Goal: Task Accomplishment & Management: Manage account settings

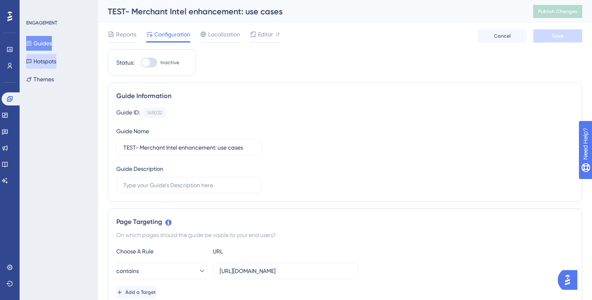
click at [56, 65] on button "Hotspots" at bounding box center [41, 61] width 30 height 15
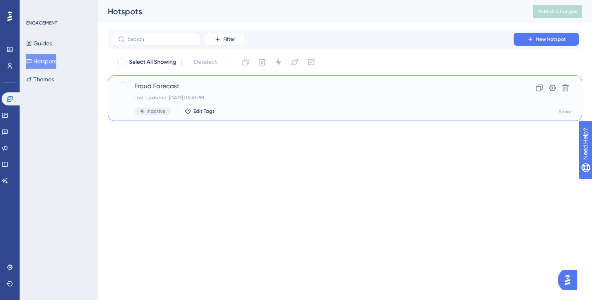
click at [156, 114] on div "Inactive" at bounding box center [152, 110] width 37 height 7
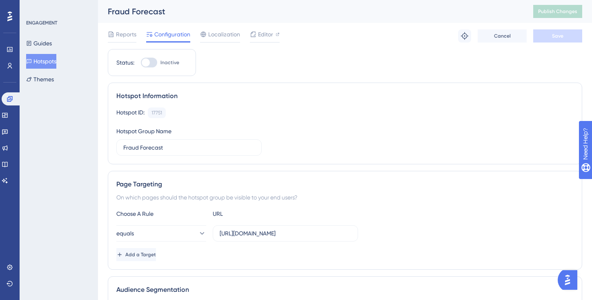
click at [148, 61] on div at bounding box center [146, 62] width 8 height 8
click at [141, 63] on input "Inactive" at bounding box center [141, 63] width 0 height 0
checkbox input "true"
click at [562, 35] on span "Save" at bounding box center [557, 36] width 11 height 7
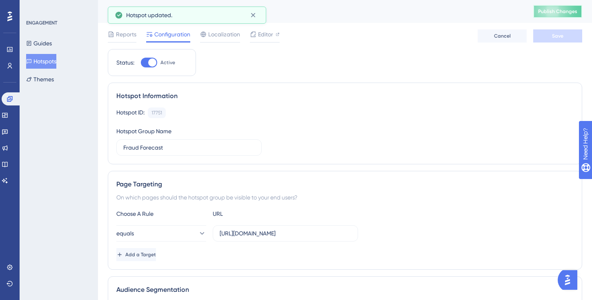
click at [562, 13] on span "Publish Changes" at bounding box center [557, 11] width 39 height 7
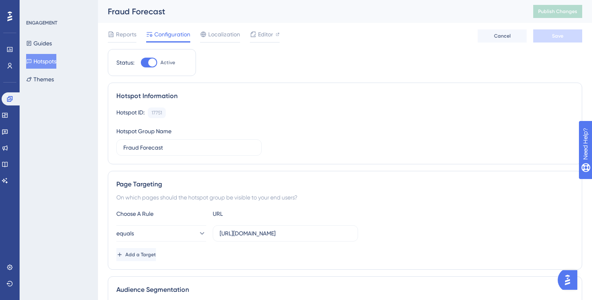
click at [50, 60] on button "Hotspots" at bounding box center [41, 61] width 30 height 15
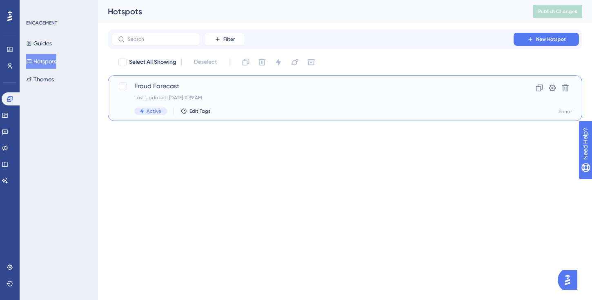
click at [164, 87] on span "Fraud Forecast" at bounding box center [312, 86] width 356 height 10
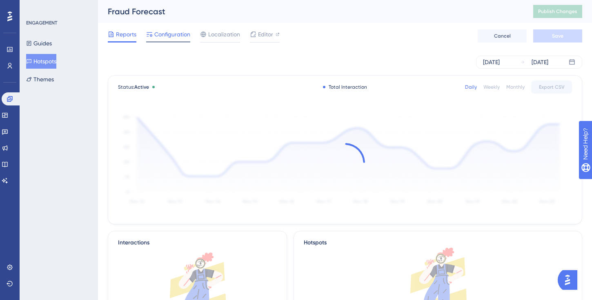
click at [175, 33] on span "Configuration" at bounding box center [172, 34] width 36 height 10
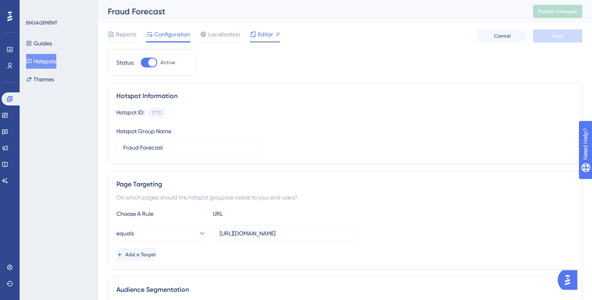
click at [262, 36] on span "Editor" at bounding box center [265, 34] width 15 height 10
click at [550, 12] on button "Publish Changes" at bounding box center [558, 11] width 49 height 13
click at [563, 10] on span "Publish Changes" at bounding box center [557, 11] width 39 height 7
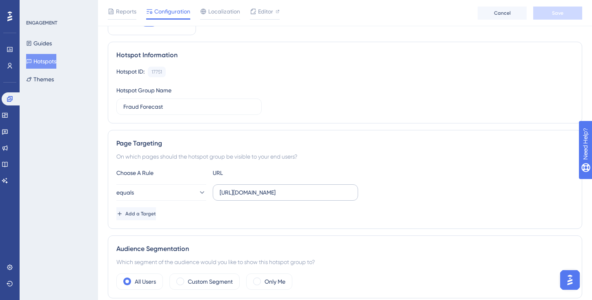
scroll to position [29, 0]
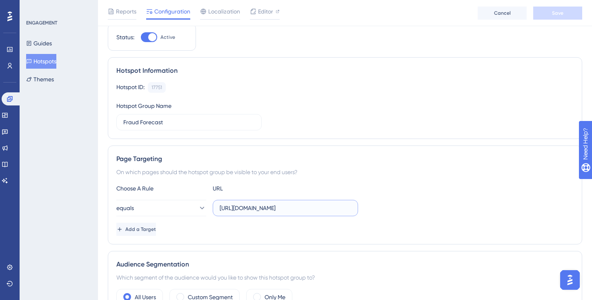
drag, startPoint x: 335, startPoint y: 209, endPoint x: 216, endPoint y: 201, distance: 120.0
click at [216, 201] on label "https://app.rippleshot.com/fraud-forecast" at bounding box center [285, 208] width 145 height 16
click at [269, 235] on div "Add a Target" at bounding box center [345, 229] width 458 height 13
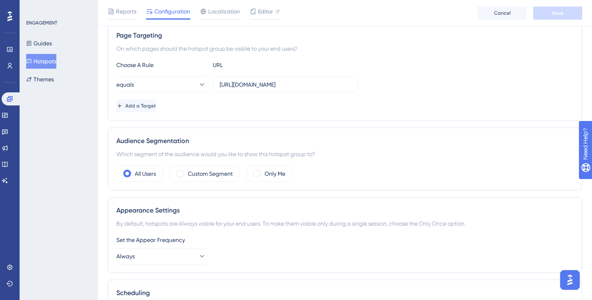
scroll to position [0, 0]
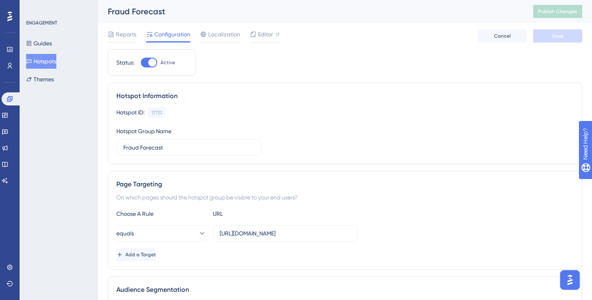
click at [335, 123] on div "Hotspot ID: 17751 Copy Hotspot Group Name Fraud Forecast" at bounding box center [345, 131] width 458 height 48
click at [143, 65] on div at bounding box center [149, 63] width 16 height 10
click at [141, 63] on input "Active" at bounding box center [141, 63] width 0 height 0
click at [147, 64] on div at bounding box center [146, 62] width 8 height 8
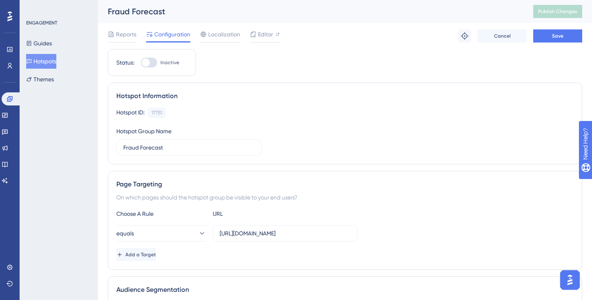
click at [141, 63] on input "Inactive" at bounding box center [141, 63] width 0 height 0
checkbox input "true"
click at [170, 146] on input "Fraud Forecast" at bounding box center [189, 147] width 132 height 9
click at [122, 149] on label "Fraud Forecast" at bounding box center [188, 147] width 145 height 16
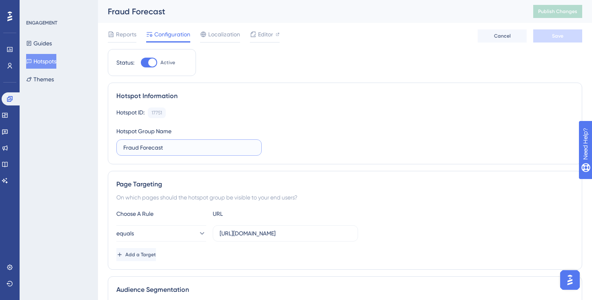
click at [123, 149] on input "Fraud Forecast" at bounding box center [189, 147] width 132 height 9
click at [125, 148] on input "Fraud Forecast" at bounding box center [189, 147] width 132 height 9
click at [214, 148] on input "Sonar Fraud Forecast" at bounding box center [189, 147] width 132 height 9
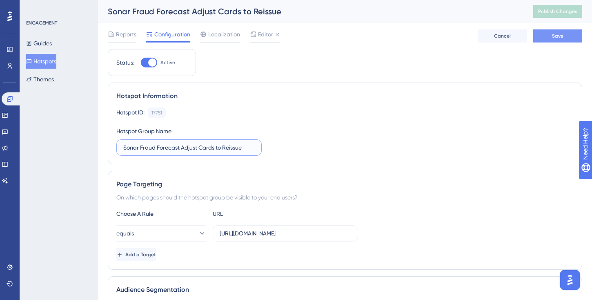
type input "Sonar Fraud Forecast Adjust Cards to Reissue"
click at [556, 40] on button "Save" at bounding box center [558, 35] width 49 height 13
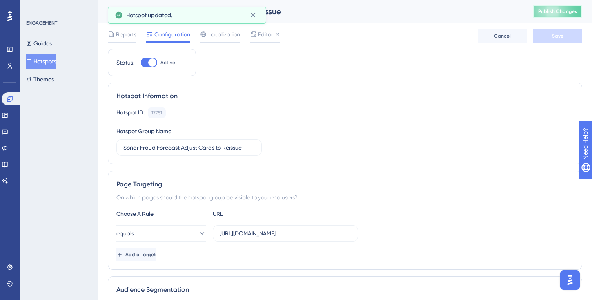
click at [564, 15] on button "Publish Changes" at bounding box center [558, 11] width 49 height 13
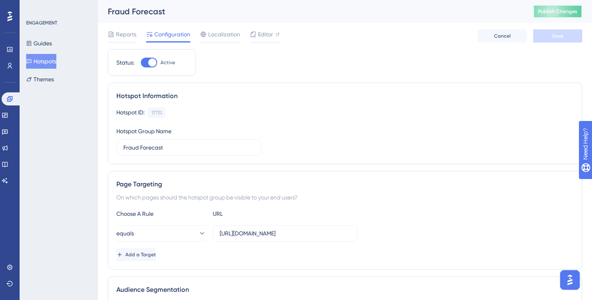
click at [564, 12] on button "Publish Changes" at bounding box center [558, 11] width 49 height 13
click at [52, 46] on button "Guides" at bounding box center [39, 43] width 26 height 15
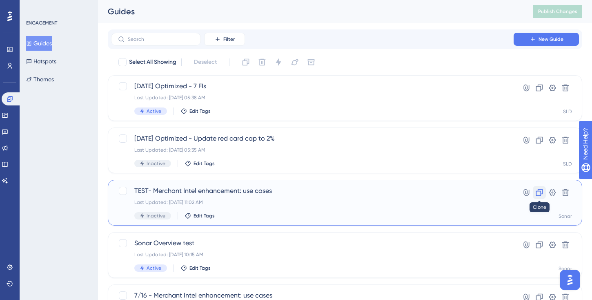
click at [540, 194] on icon at bounding box center [540, 192] width 8 height 8
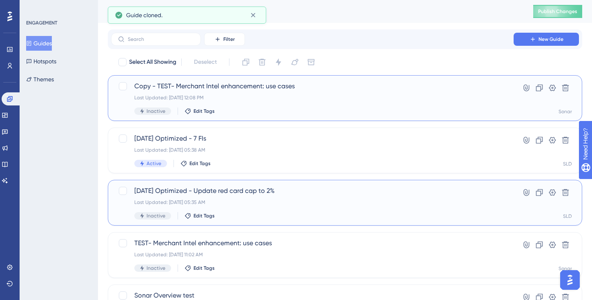
click at [283, 85] on span "Copy - TEST- Merchant Intel enhancement: use cases" at bounding box center [312, 86] width 356 height 10
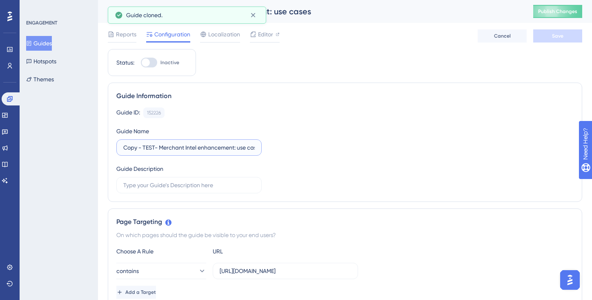
click at [243, 152] on input "Copy - TEST- Merchant Intel enhancement: use cases" at bounding box center [189, 147] width 132 height 9
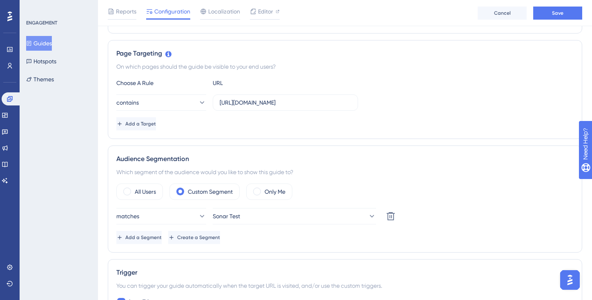
scroll to position [174, 0]
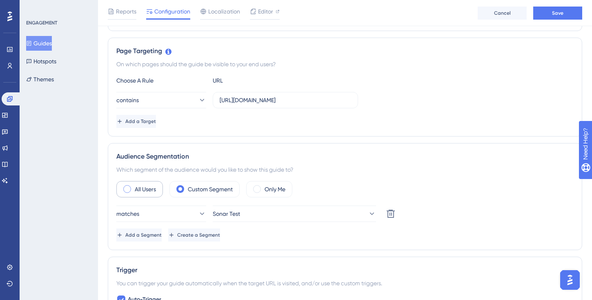
type input "Welcome Clarity"
click at [128, 188] on span at bounding box center [127, 189] width 8 height 8
click at [134, 186] on input "radio" at bounding box center [134, 186] width 0 height 0
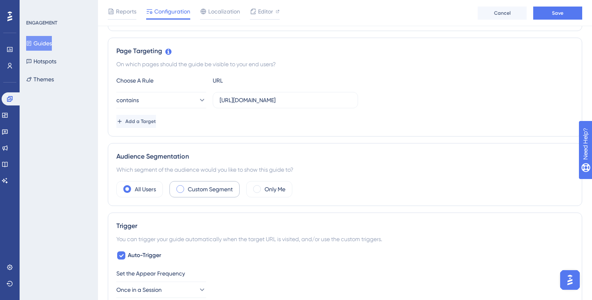
click at [202, 192] on label "Custom Segment" at bounding box center [210, 189] width 45 height 10
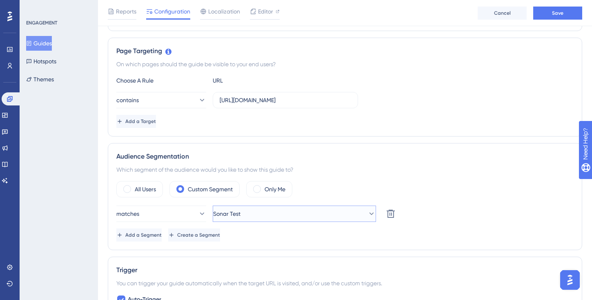
click at [252, 217] on button "Sonar Test" at bounding box center [294, 213] width 163 height 16
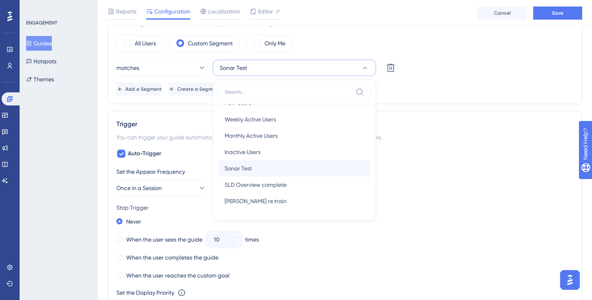
scroll to position [0, 0]
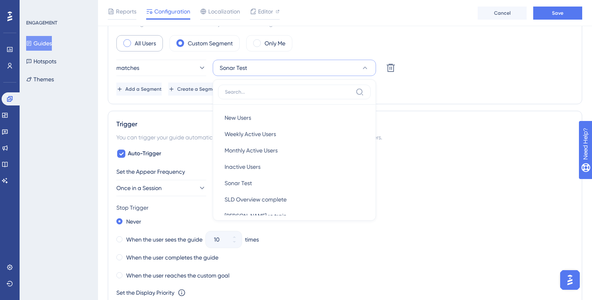
click at [143, 40] on label "All Users" at bounding box center [145, 43] width 21 height 10
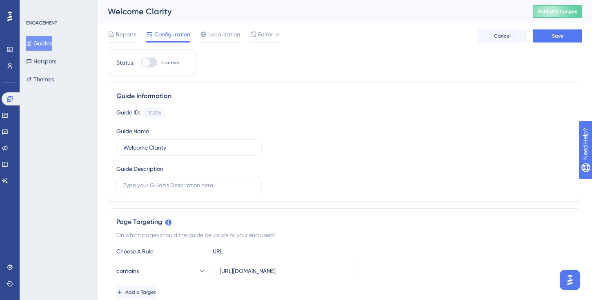
click at [149, 59] on div at bounding box center [149, 63] width 16 height 10
click at [141, 63] on input "Inactive" at bounding box center [141, 63] width 0 height 0
checkbox input "true"
click at [558, 38] on span "Save" at bounding box center [557, 36] width 11 height 7
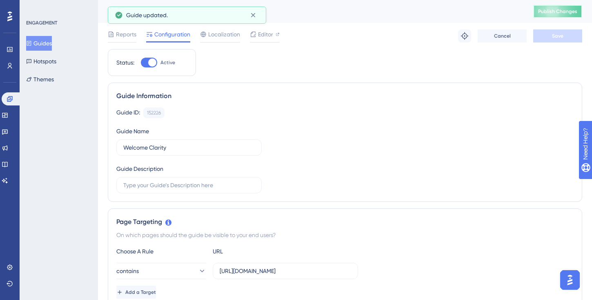
click at [555, 12] on button "Publish Changes" at bounding box center [558, 11] width 49 height 13
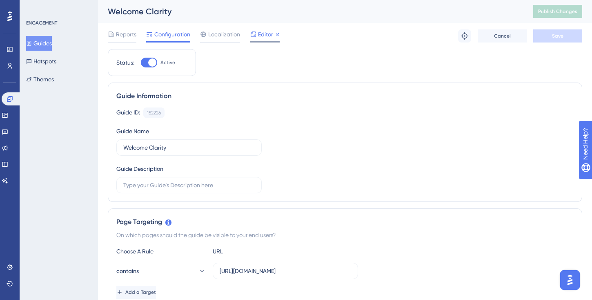
click at [275, 36] on div "Editor" at bounding box center [265, 34] width 30 height 10
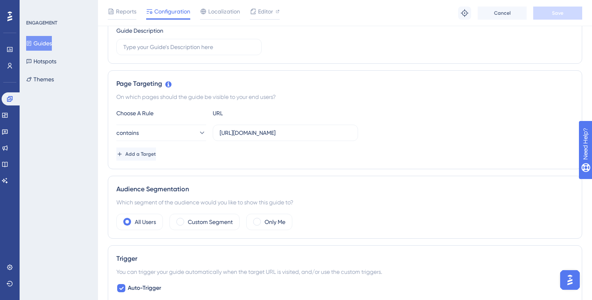
scroll to position [145, 0]
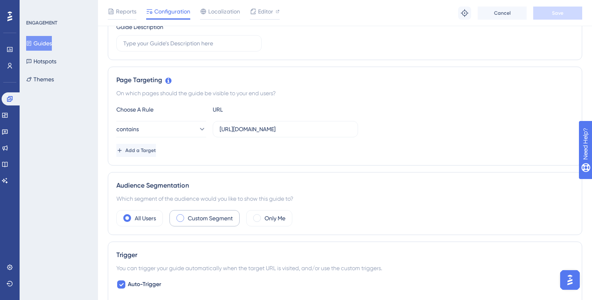
click at [200, 218] on label "Custom Segment" at bounding box center [210, 218] width 45 height 10
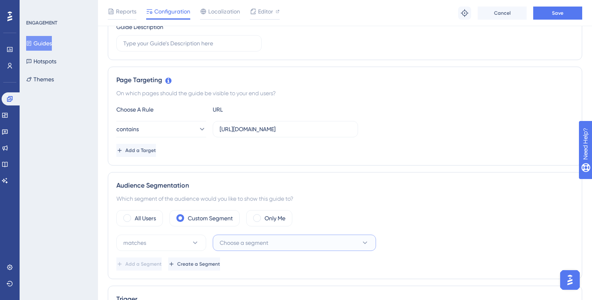
click at [277, 244] on button "Choose a segment" at bounding box center [294, 243] width 163 height 16
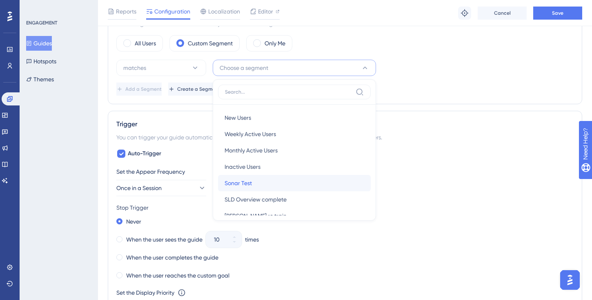
click at [304, 182] on div "Sonar Test Sonar Test" at bounding box center [295, 183] width 140 height 16
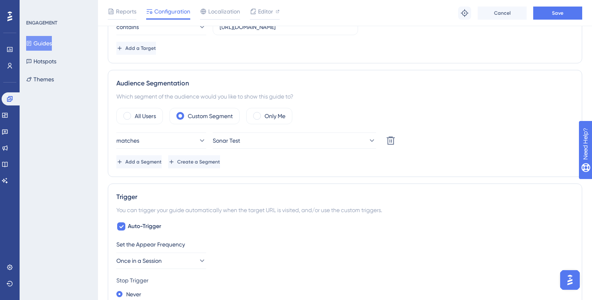
scroll to position [167, 0]
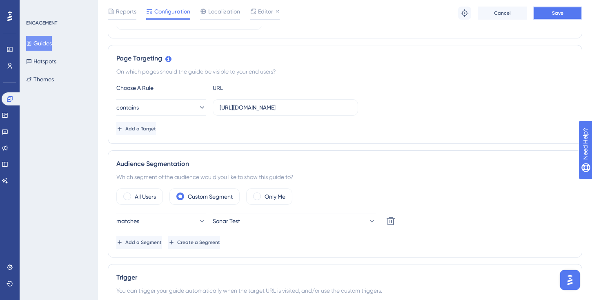
click at [550, 17] on button "Save" at bounding box center [558, 13] width 49 height 13
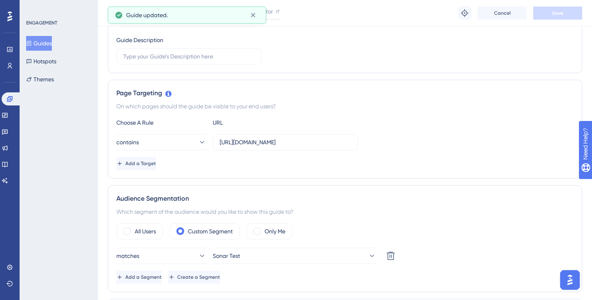
scroll to position [0, 0]
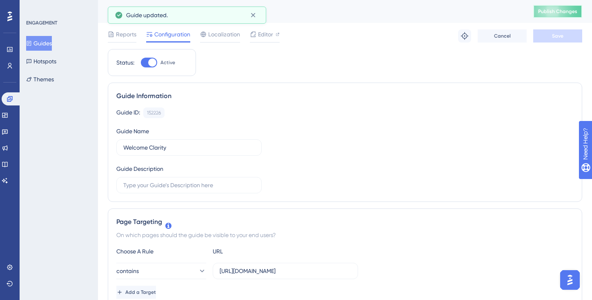
click at [557, 13] on span "Publish Changes" at bounding box center [557, 11] width 39 height 7
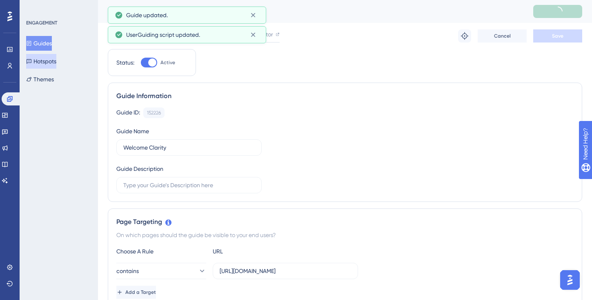
click at [56, 58] on button "Hotspots" at bounding box center [41, 61] width 30 height 15
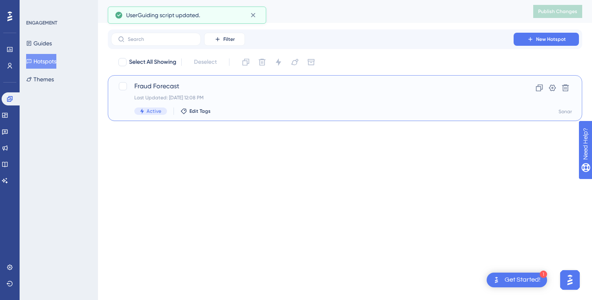
click at [171, 87] on span "Fraud Forecast" at bounding box center [312, 86] width 356 height 10
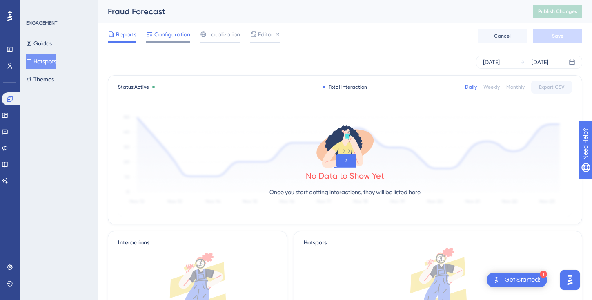
click at [169, 31] on span "Configuration" at bounding box center [172, 34] width 36 height 10
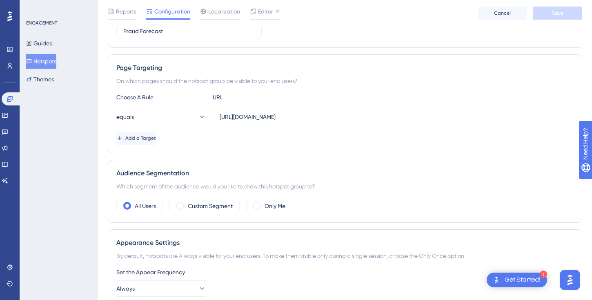
scroll to position [175, 0]
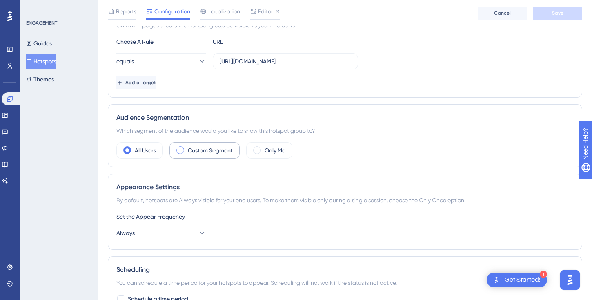
click at [223, 149] on label "Custom Segment" at bounding box center [210, 150] width 45 height 10
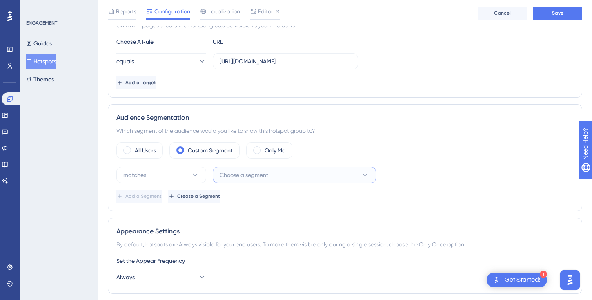
click at [271, 173] on button "Choose a segment" at bounding box center [294, 175] width 163 height 16
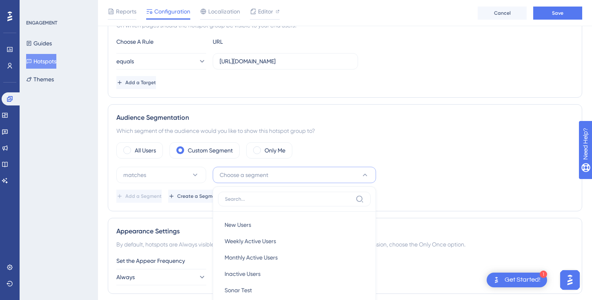
scroll to position [282, 0]
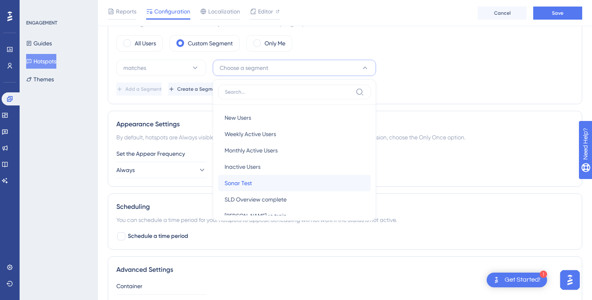
click at [277, 179] on div "Sonar Test Sonar Test" at bounding box center [295, 183] width 140 height 16
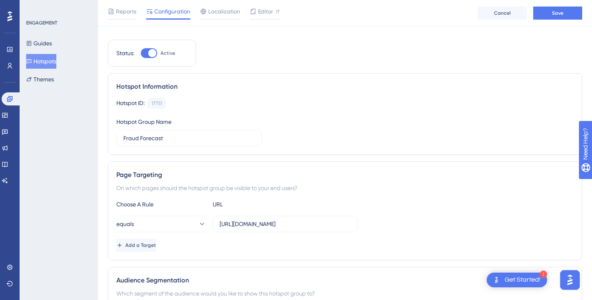
scroll to position [0, 0]
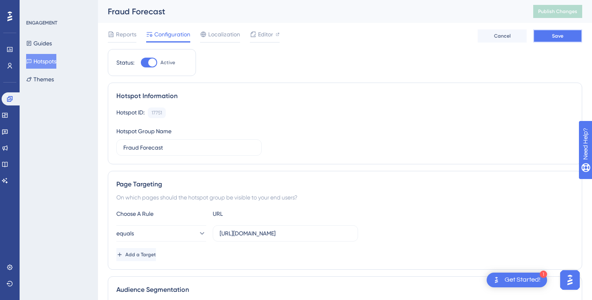
click at [559, 37] on span "Save" at bounding box center [557, 36] width 11 height 7
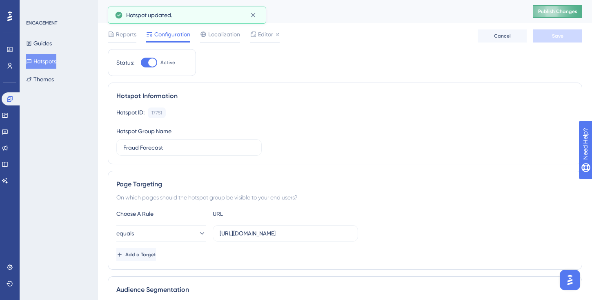
click at [564, 13] on span "Publish Changes" at bounding box center [557, 11] width 39 height 7
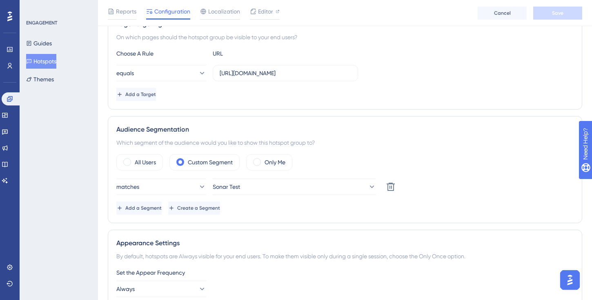
scroll to position [165, 0]
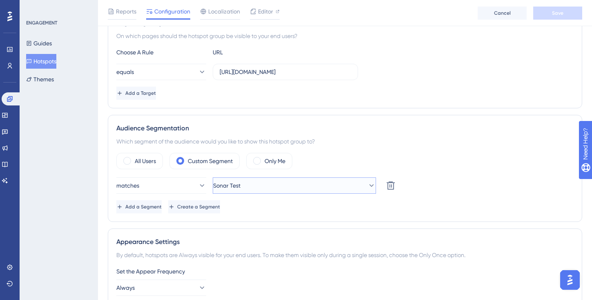
click at [322, 185] on button "Sonar Test" at bounding box center [294, 185] width 163 height 16
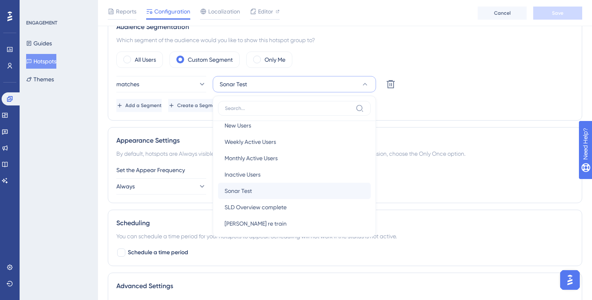
scroll to position [0, 0]
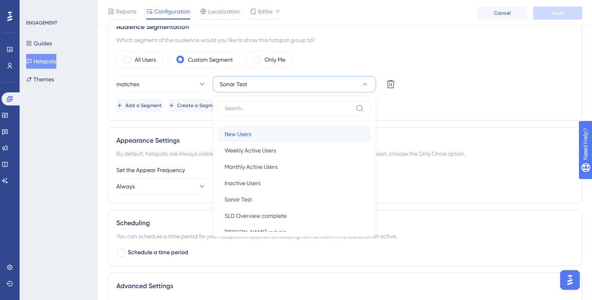
click at [306, 137] on div "New Users New Users" at bounding box center [295, 134] width 140 height 16
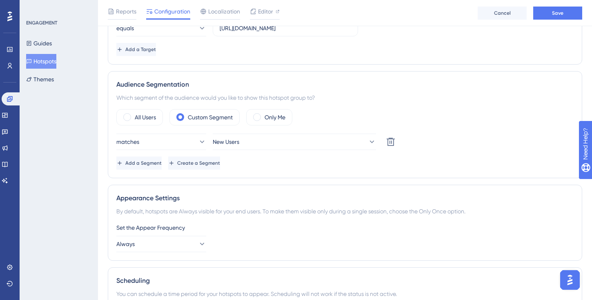
scroll to position [208, 0]
click at [147, 118] on label "All Users" at bounding box center [145, 118] width 21 height 10
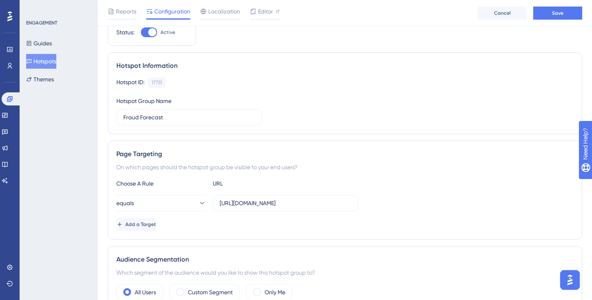
scroll to position [31, 0]
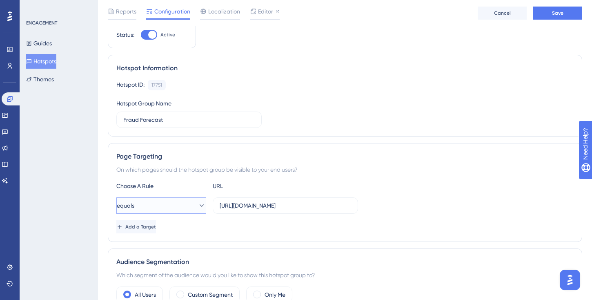
click at [198, 203] on icon at bounding box center [202, 205] width 8 height 8
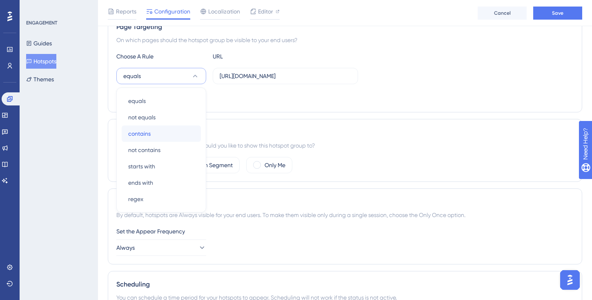
click at [183, 138] on div "contains contains" at bounding box center [161, 133] width 66 height 16
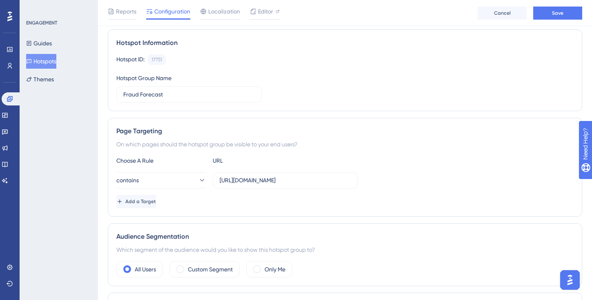
scroll to position [0, 0]
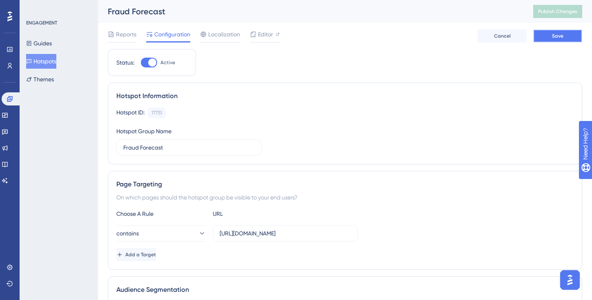
click at [557, 40] on button "Save" at bounding box center [558, 35] width 49 height 13
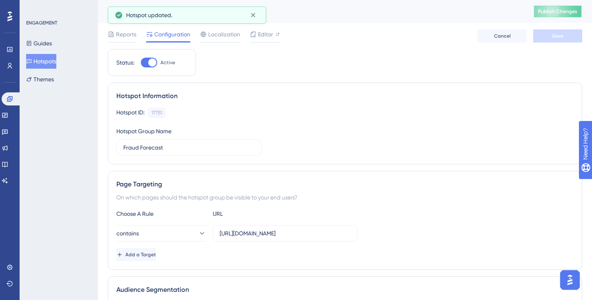
click at [564, 12] on span "Publish Changes" at bounding box center [557, 11] width 39 height 7
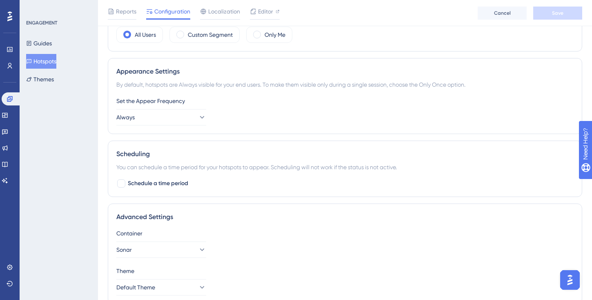
scroll to position [328, 0]
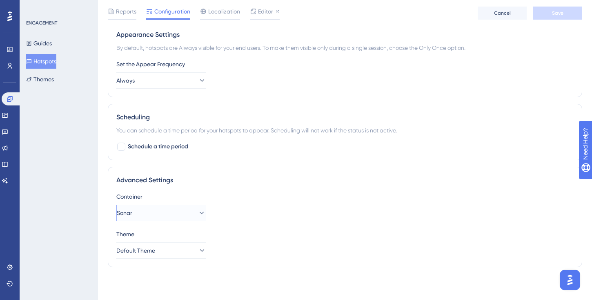
click at [198, 209] on icon at bounding box center [202, 213] width 8 height 8
click at [180, 253] on div "Sonar Sonar" at bounding box center [161, 254] width 66 height 16
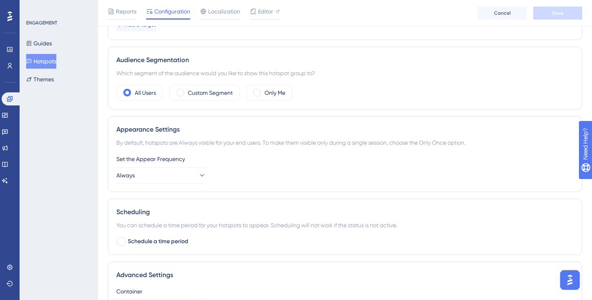
scroll to position [0, 0]
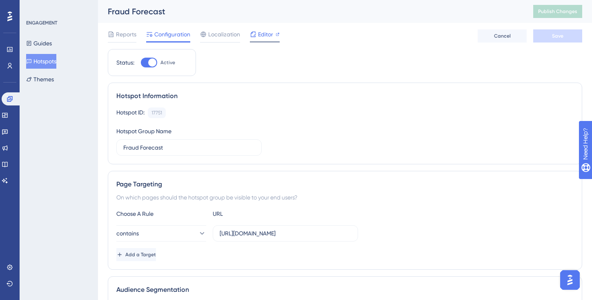
click at [269, 36] on span "Editor" at bounding box center [265, 34] width 15 height 10
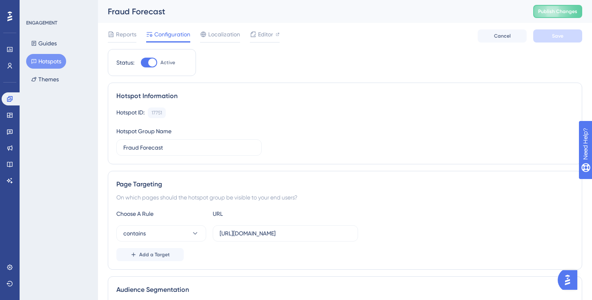
click at [56, 61] on button "Hotspots" at bounding box center [46, 61] width 40 height 15
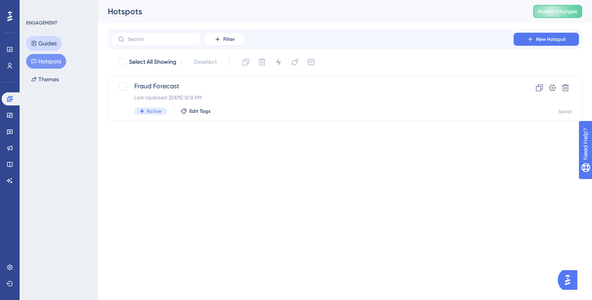
click at [47, 46] on button "Guides" at bounding box center [44, 43] width 36 height 15
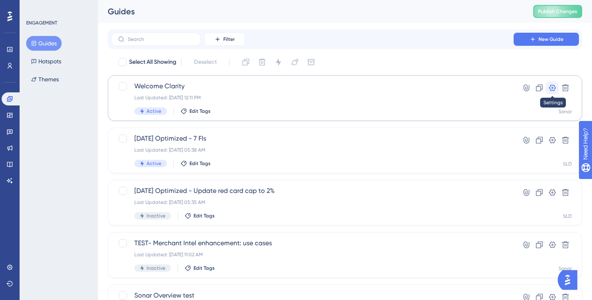
click at [553, 92] on icon at bounding box center [553, 88] width 8 height 8
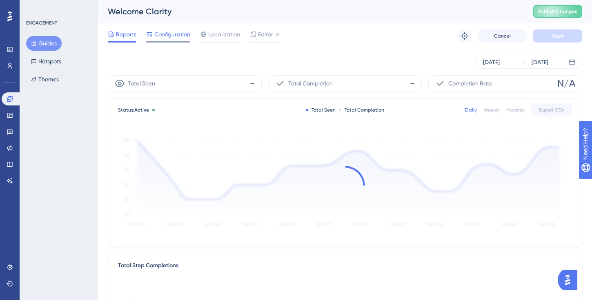
click at [183, 37] on span "Configuration" at bounding box center [172, 34] width 36 height 10
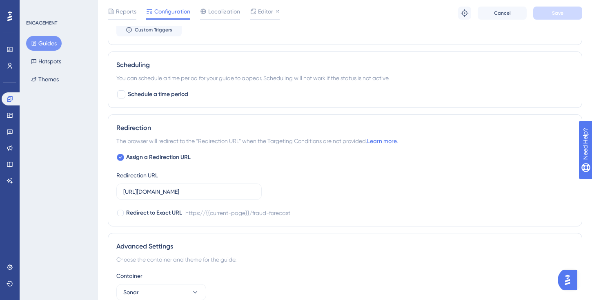
scroll to position [621, 0]
click at [121, 155] on icon at bounding box center [120, 156] width 3 height 2
checkbox input "false"
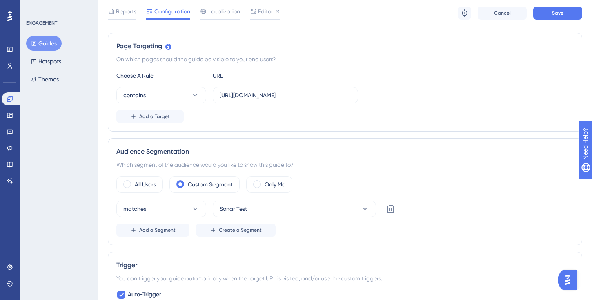
scroll to position [172, 0]
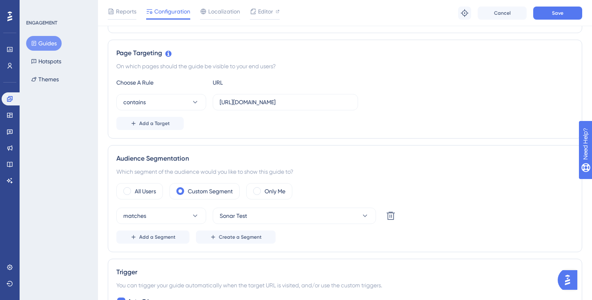
click at [155, 182] on div "Audience Segmentation Which segment of the audience would you like to show this…" at bounding box center [345, 198] width 475 height 107
click at [149, 190] on label "All Users" at bounding box center [145, 191] width 21 height 10
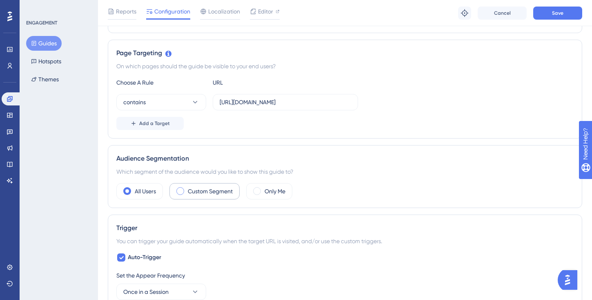
click at [216, 195] on label "Custom Segment" at bounding box center [210, 191] width 45 height 10
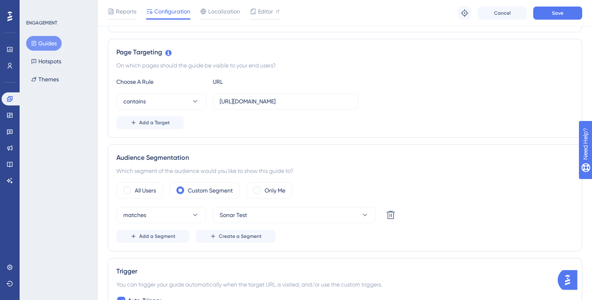
scroll to position [174, 0]
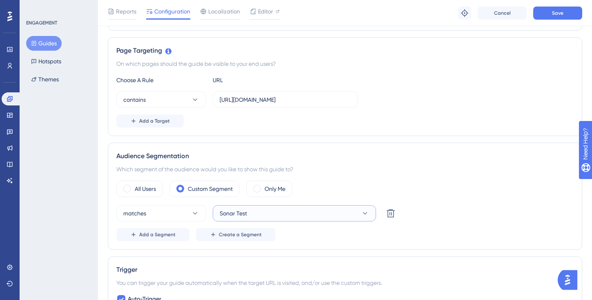
click at [312, 214] on button "Sonar Test" at bounding box center [294, 213] width 163 height 16
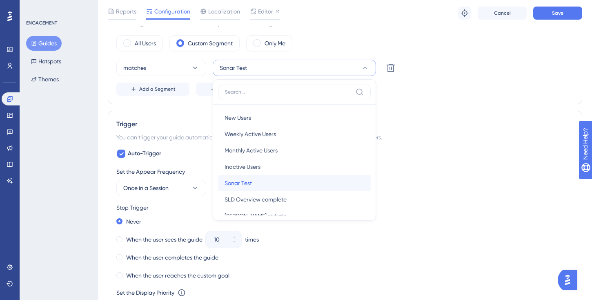
click at [310, 186] on div "Sonar Test Sonar Test" at bounding box center [295, 183] width 140 height 16
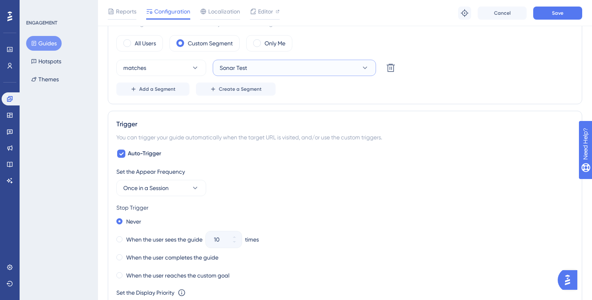
click at [311, 70] on button "Sonar Test" at bounding box center [294, 68] width 163 height 16
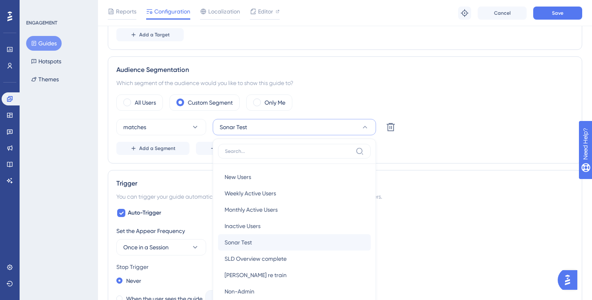
scroll to position [255, 0]
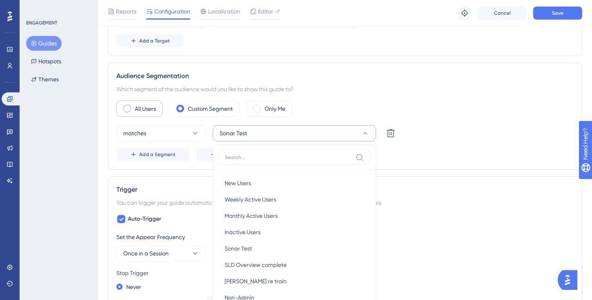
click at [157, 111] on div "All Users" at bounding box center [139, 109] width 47 height 16
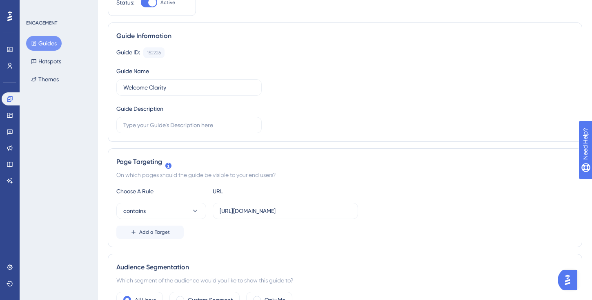
scroll to position [0, 0]
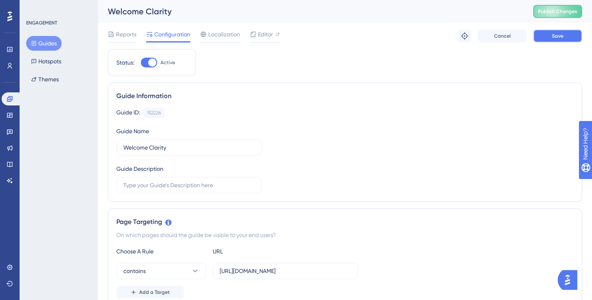
click at [559, 39] on button "Save" at bounding box center [558, 35] width 49 height 13
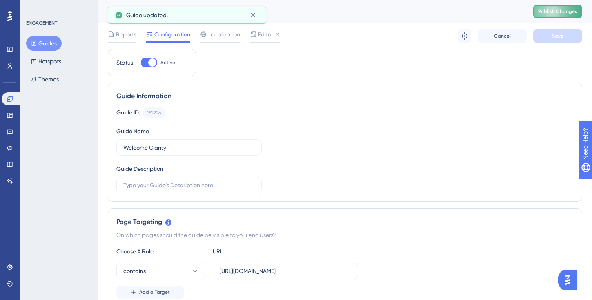
click at [561, 13] on span "Publish Changes" at bounding box center [557, 11] width 39 height 7
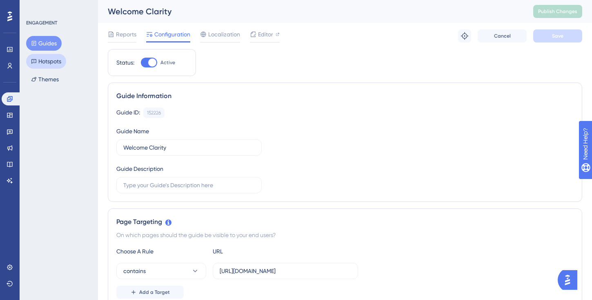
click at [57, 63] on button "Hotspots" at bounding box center [46, 61] width 40 height 15
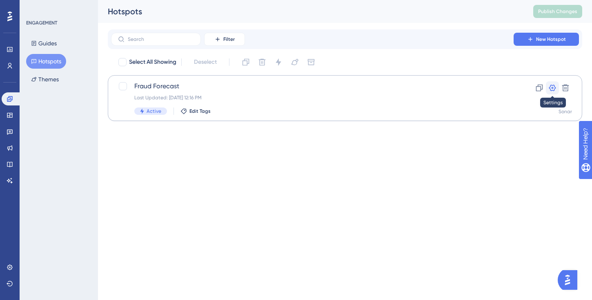
click at [554, 89] on icon at bounding box center [553, 88] width 8 height 8
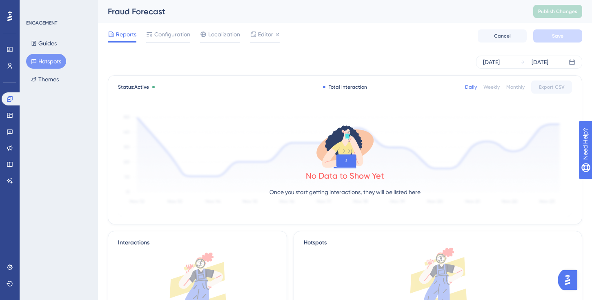
click at [174, 27] on div "Reports Configuration Localization Editor Cancel Save" at bounding box center [345, 36] width 475 height 26
click at [171, 40] on div "Configuration" at bounding box center [168, 35] width 44 height 13
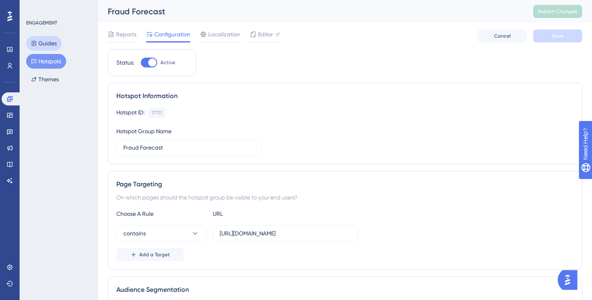
click at [49, 45] on button "Guides" at bounding box center [44, 43] width 36 height 15
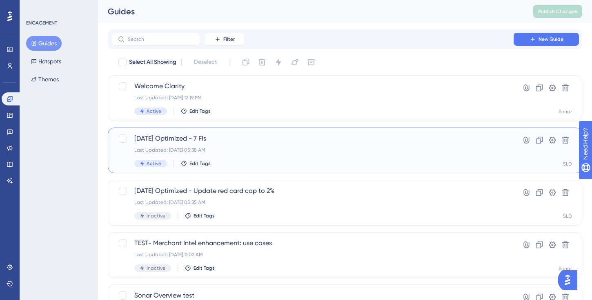
click at [212, 140] on span "09/12/2025 Optimized - 7 FIs" at bounding box center [312, 139] width 356 height 10
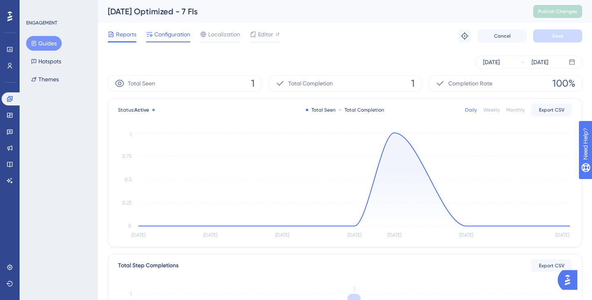
click at [182, 36] on span "Configuration" at bounding box center [172, 34] width 36 height 10
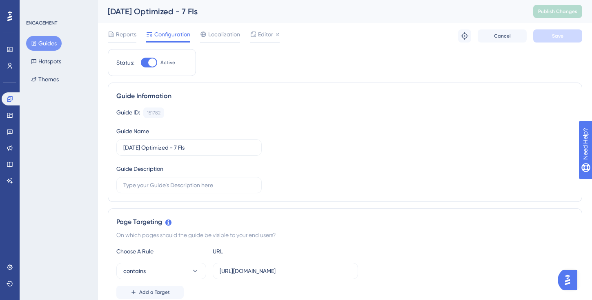
click at [49, 43] on button "Guides" at bounding box center [44, 43] width 36 height 15
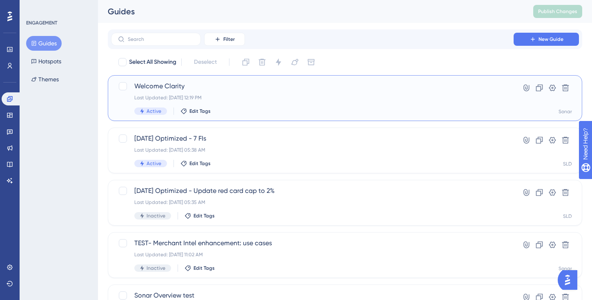
click at [221, 93] on div "Welcome Clarity Last Updated: Sep 18 2025, 12:19 PM Active Edit Tags" at bounding box center [312, 98] width 356 height 34
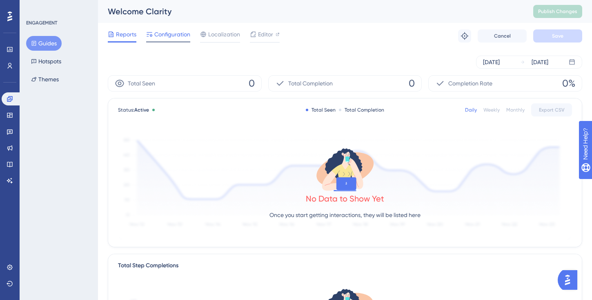
click at [174, 36] on span "Configuration" at bounding box center [172, 34] width 36 height 10
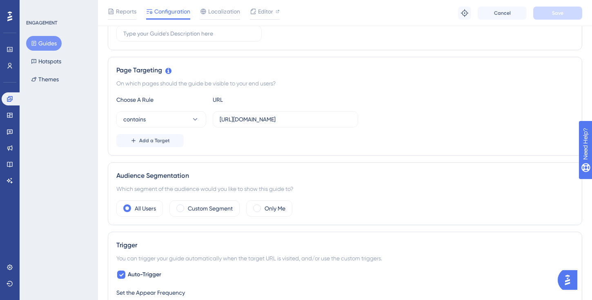
scroll to position [160, 0]
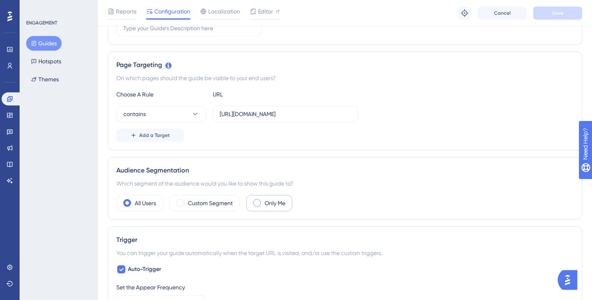
click at [273, 205] on label "Only Me" at bounding box center [275, 203] width 21 height 10
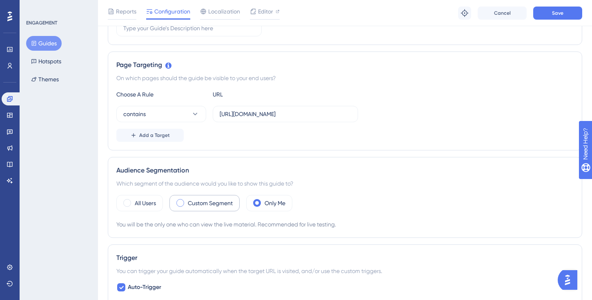
click at [170, 197] on div "Custom Segment" at bounding box center [205, 203] width 70 height 16
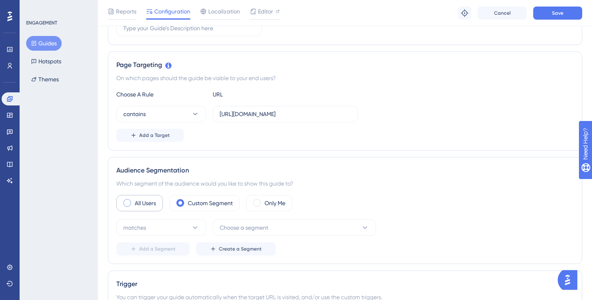
click at [153, 198] on label "All Users" at bounding box center [145, 203] width 21 height 10
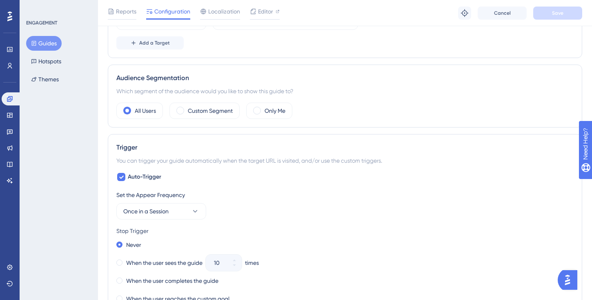
scroll to position [254, 0]
click at [228, 108] on label "Custom Segment" at bounding box center [210, 110] width 45 height 10
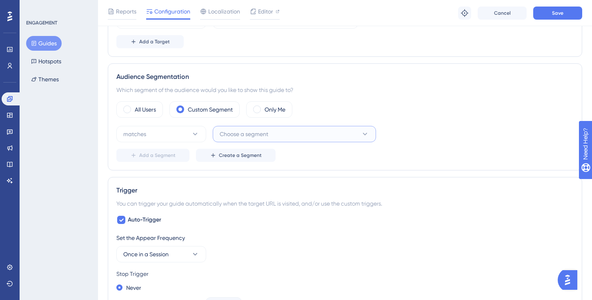
click at [270, 136] on button "Choose a segment" at bounding box center [294, 134] width 163 height 16
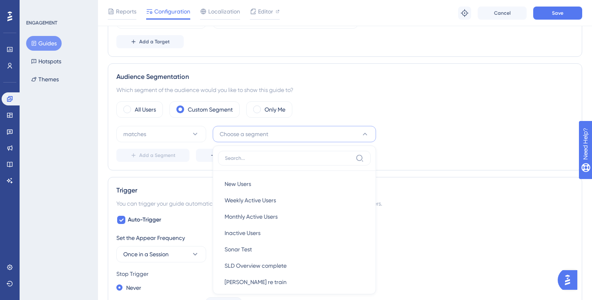
scroll to position [324, 0]
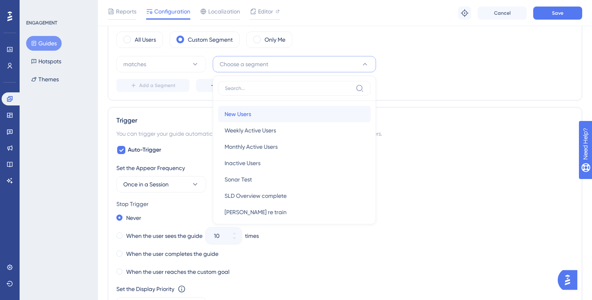
click at [277, 116] on div "New Users New Users" at bounding box center [295, 114] width 140 height 16
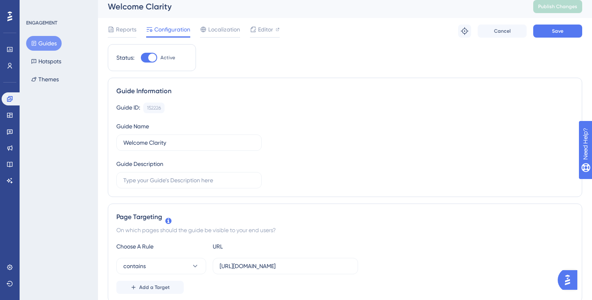
scroll to position [0, 0]
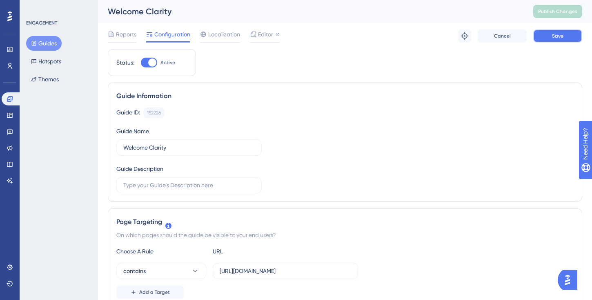
click at [559, 33] on span "Save" at bounding box center [557, 36] width 11 height 7
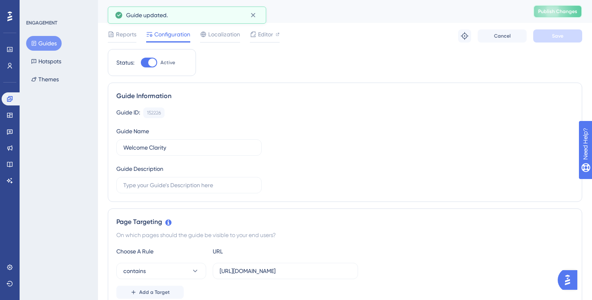
click at [558, 13] on span "Publish Changes" at bounding box center [557, 11] width 39 height 7
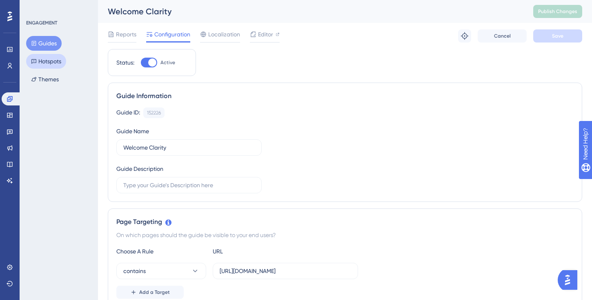
click at [60, 58] on button "Hotspots" at bounding box center [46, 61] width 40 height 15
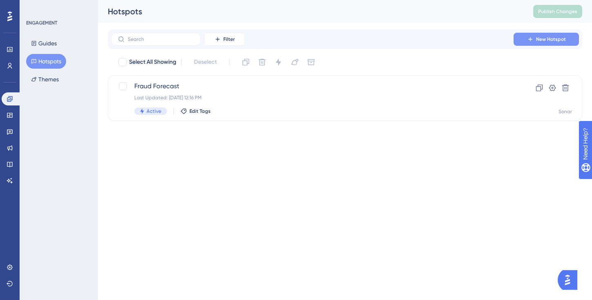
click at [536, 40] on button "New Hotspot" at bounding box center [546, 39] width 65 height 13
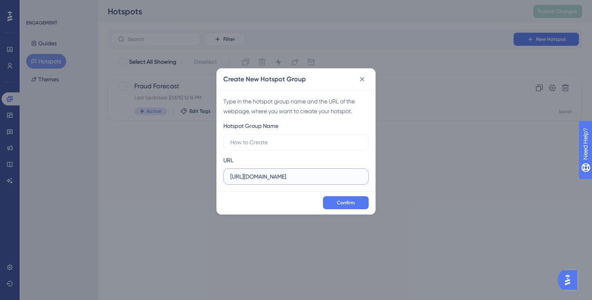
click at [339, 180] on input "https://www.securlockdetect.com" at bounding box center [296, 176] width 132 height 9
drag, startPoint x: 336, startPoint y: 177, endPoint x: 221, endPoint y: 176, distance: 115.2
click at [220, 176] on div "Type in the hotspot group name and the URL of the webpage, where you want to cr…" at bounding box center [296, 140] width 159 height 101
paste input "app.rippleshot.com/fraud-forecast"
type input "https://app.rippleshot.com/fraud-forecast"
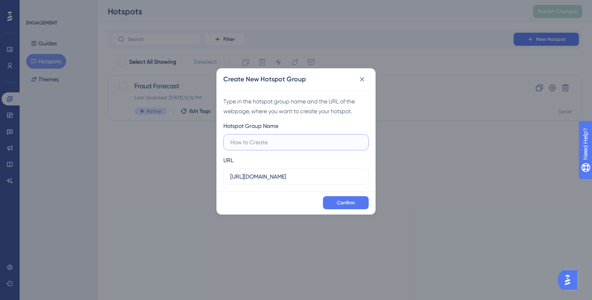
click at [294, 144] on input "text" at bounding box center [296, 142] width 132 height 9
type input "FF Adjust Cards"
click at [345, 203] on span "Confirm" at bounding box center [346, 202] width 18 height 7
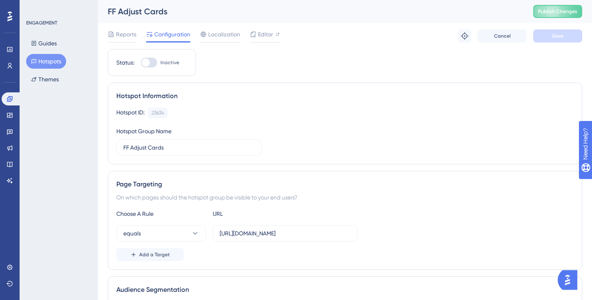
click at [151, 63] on div at bounding box center [149, 63] width 16 height 10
click at [141, 63] on input "Inactive" at bounding box center [141, 63] width 0 height 0
checkbox input "true"
click at [564, 40] on button "Save" at bounding box center [558, 35] width 49 height 13
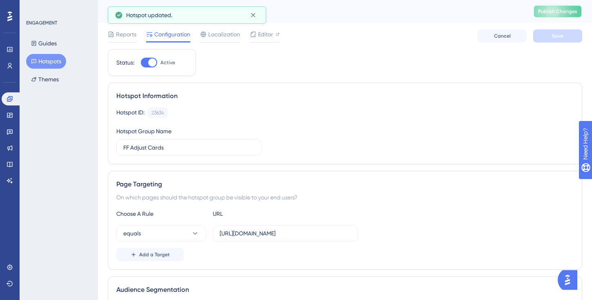
click at [563, 12] on span "Publish Changes" at bounding box center [557, 11] width 39 height 7
click at [50, 63] on button "Hotspots" at bounding box center [46, 61] width 40 height 15
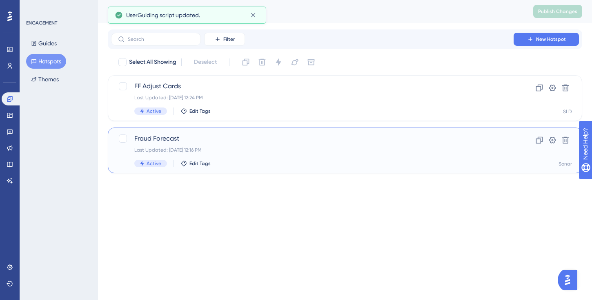
click at [175, 138] on span "Fraud Forecast" at bounding box center [312, 139] width 356 height 10
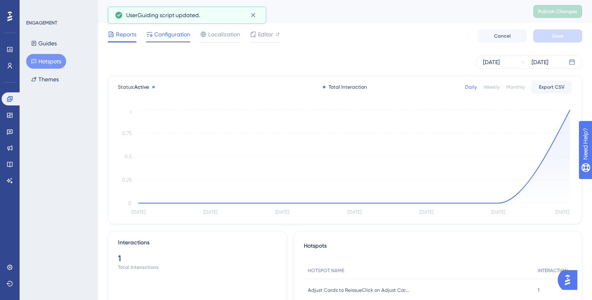
click at [172, 34] on span "Configuration" at bounding box center [172, 34] width 36 height 10
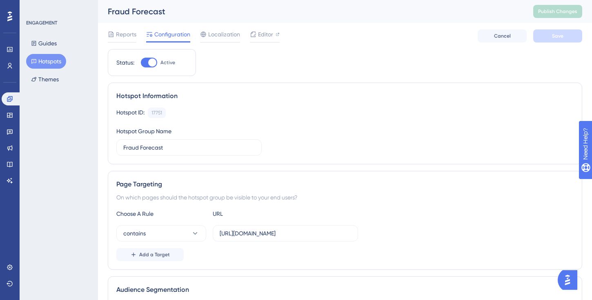
click at [153, 67] on div at bounding box center [149, 63] width 16 height 10
click at [141, 63] on input "Active" at bounding box center [141, 63] width 0 height 0
checkbox input "false"
click at [563, 29] on div "Reports Configuration Localization Editor Troubleshoot Cancel Save" at bounding box center [345, 36] width 475 height 26
click at [560, 36] on span "Save" at bounding box center [557, 36] width 11 height 7
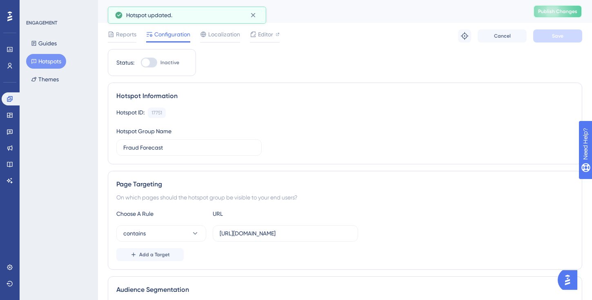
click at [565, 16] on button "Publish Changes" at bounding box center [558, 11] width 49 height 13
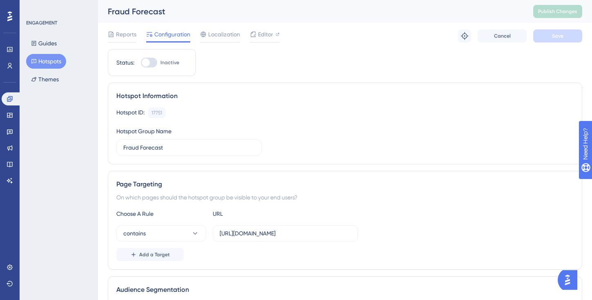
click at [54, 63] on button "Hotspots" at bounding box center [46, 61] width 40 height 15
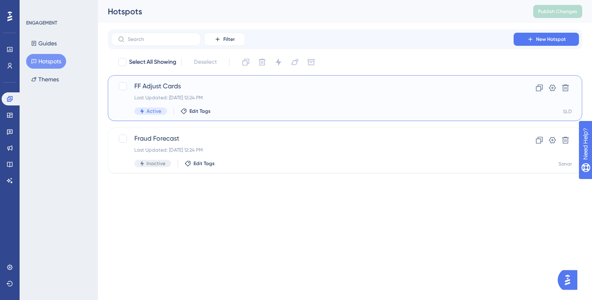
click at [538, 110] on div "Clone Settings Delete SLD" at bounding box center [552, 98] width 39 height 34
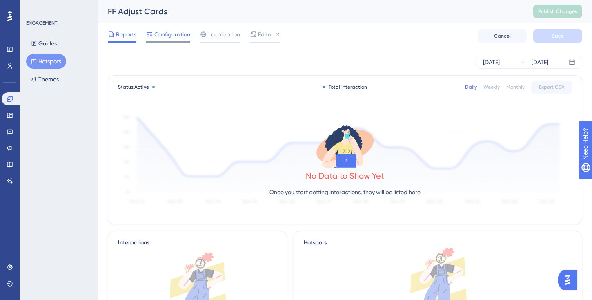
click at [178, 36] on span "Configuration" at bounding box center [172, 34] width 36 height 10
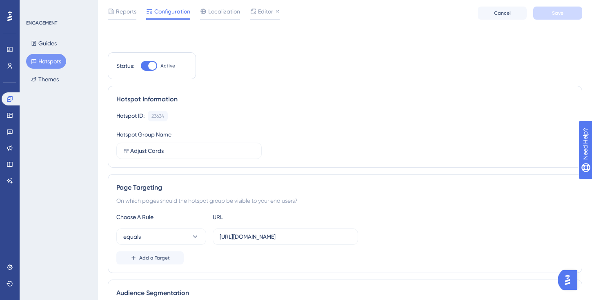
scroll to position [328, 0]
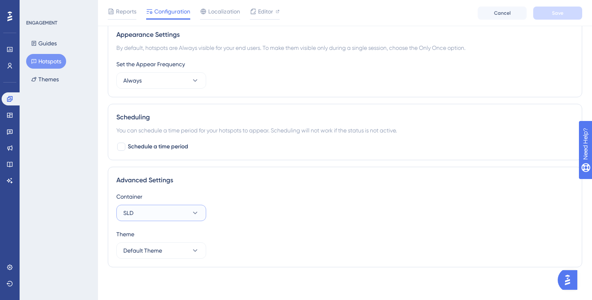
click at [183, 210] on button "SLD" at bounding box center [161, 213] width 90 height 16
click at [171, 257] on div "Sonar Sonar" at bounding box center [161, 254] width 66 height 16
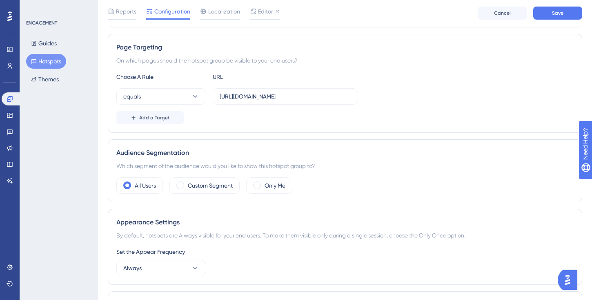
scroll to position [0, 0]
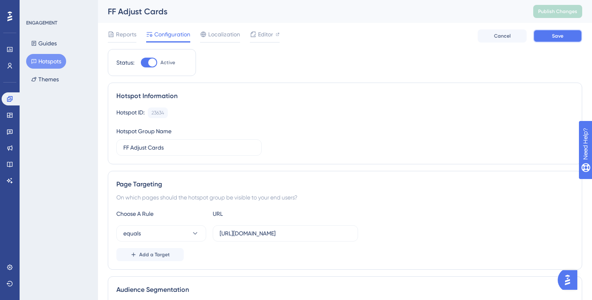
click at [560, 36] on span "Save" at bounding box center [557, 36] width 11 height 7
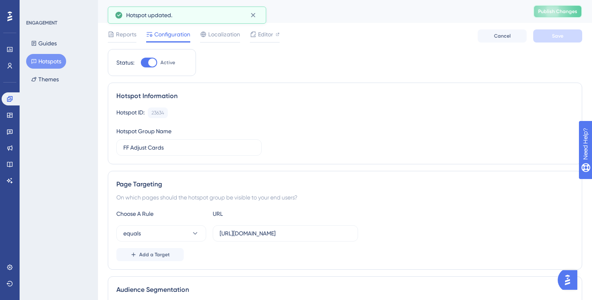
click at [562, 13] on span "Publish Changes" at bounding box center [557, 11] width 39 height 7
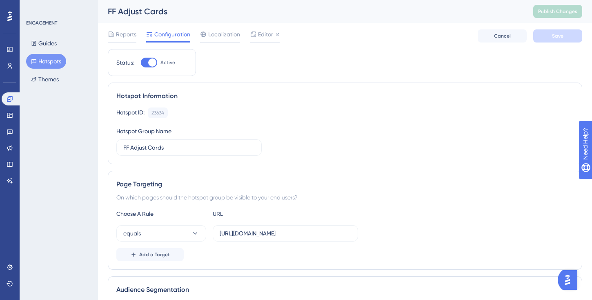
click at [343, 128] on div "Hotspot ID: 23634 Copy Hotspot Group Name FF Adjust Cards" at bounding box center [345, 131] width 458 height 48
click at [51, 45] on button "Guides" at bounding box center [44, 43] width 36 height 15
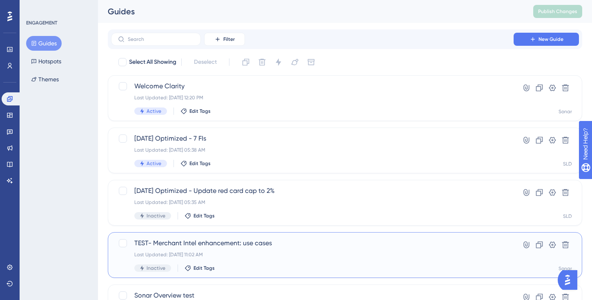
click at [259, 247] on span "TEST- Merchant Intel enhancement: use cases" at bounding box center [312, 243] width 356 height 10
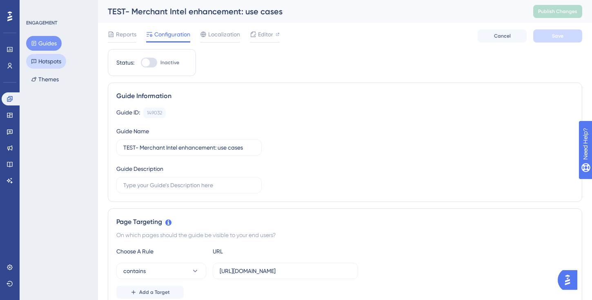
click at [54, 63] on button "Hotspots" at bounding box center [46, 61] width 40 height 15
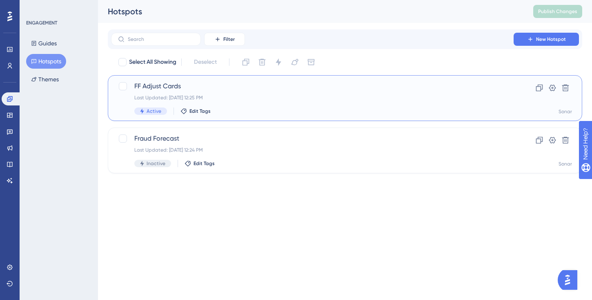
click at [170, 86] on span "FF Adjust Cards" at bounding box center [312, 86] width 356 height 10
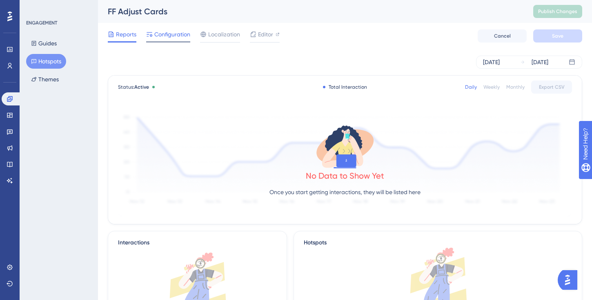
click at [178, 37] on span "Configuration" at bounding box center [172, 34] width 36 height 10
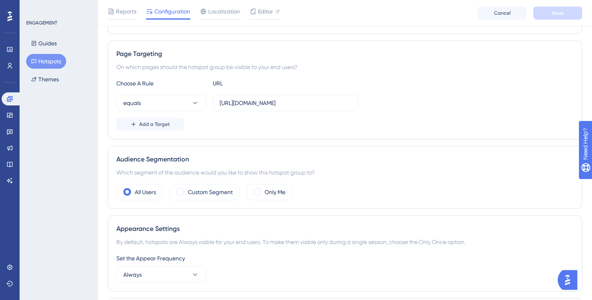
scroll to position [125, 0]
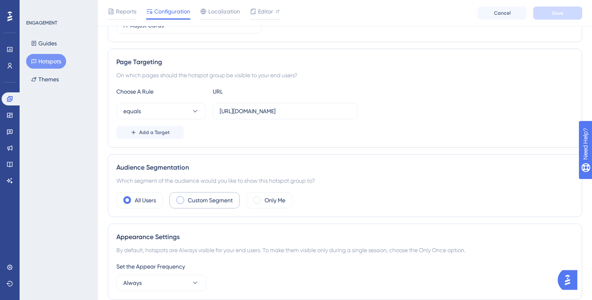
click at [212, 202] on label "Custom Segment" at bounding box center [210, 200] width 45 height 10
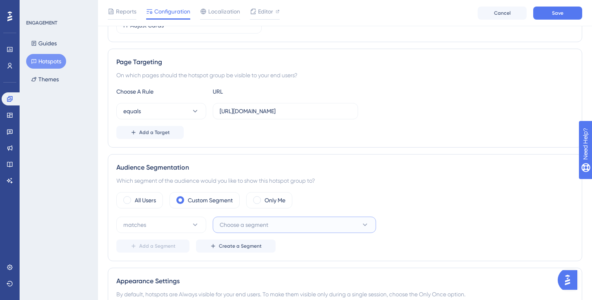
click at [242, 227] on span "Choose a segment" at bounding box center [244, 225] width 49 height 10
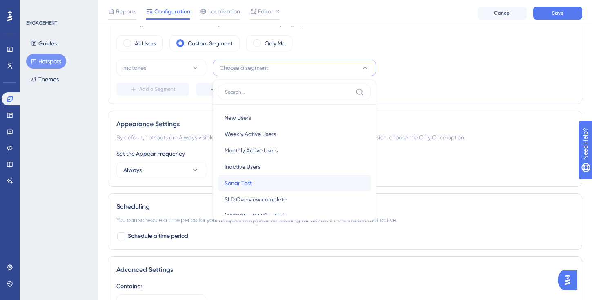
click at [258, 185] on div "Sonar Test Sonar Test" at bounding box center [295, 183] width 140 height 16
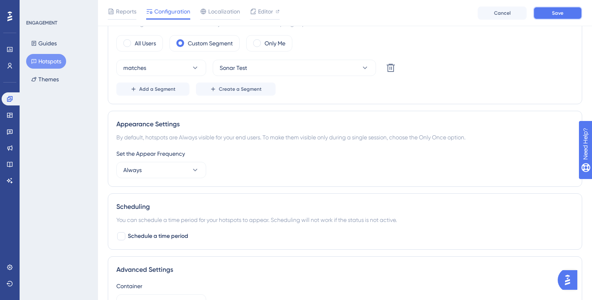
click at [549, 18] on button "Save" at bounding box center [558, 13] width 49 height 13
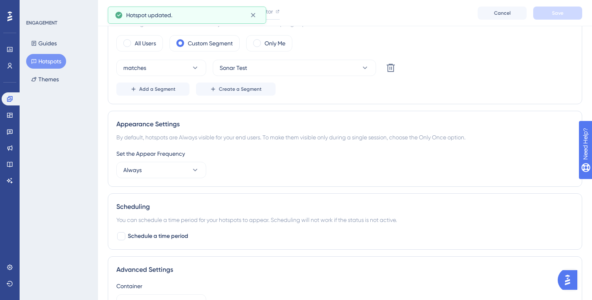
scroll to position [0, 0]
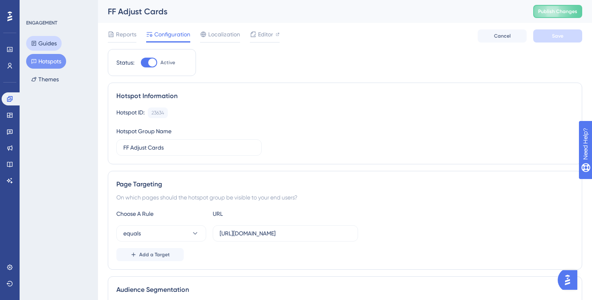
click at [45, 43] on button "Guides" at bounding box center [44, 43] width 36 height 15
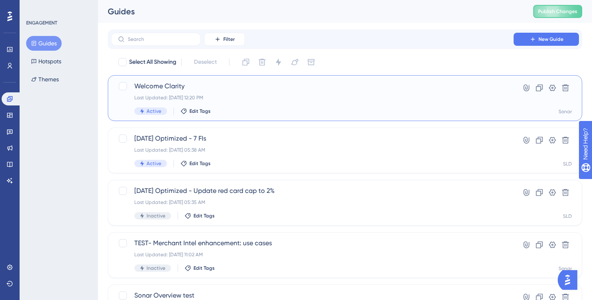
click at [248, 93] on div "Welcome Clarity Last Updated: Sep 18 2025, 12:20 PM Active Edit Tags" at bounding box center [312, 98] width 356 height 34
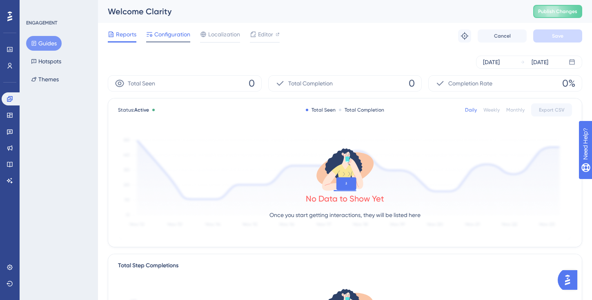
click at [176, 42] on div at bounding box center [168, 41] width 44 height 1
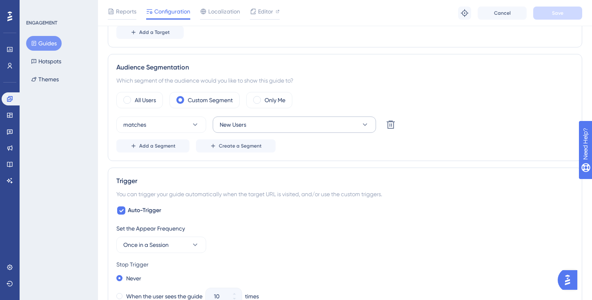
scroll to position [273, 0]
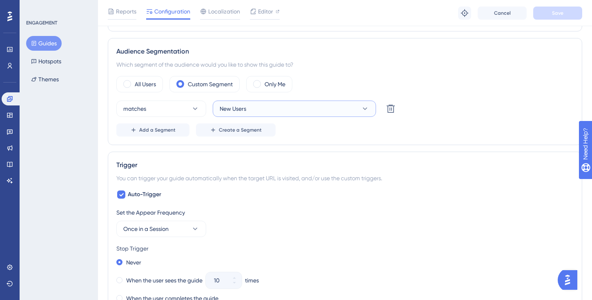
click at [283, 112] on button "New Users" at bounding box center [294, 109] width 163 height 16
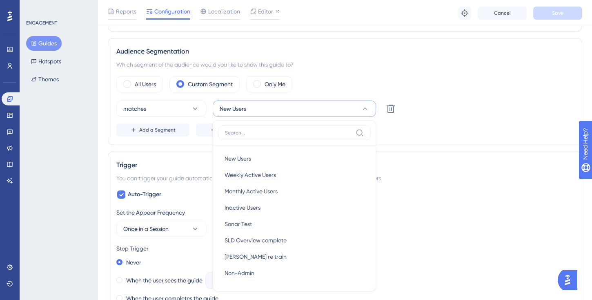
scroll to position [335, 0]
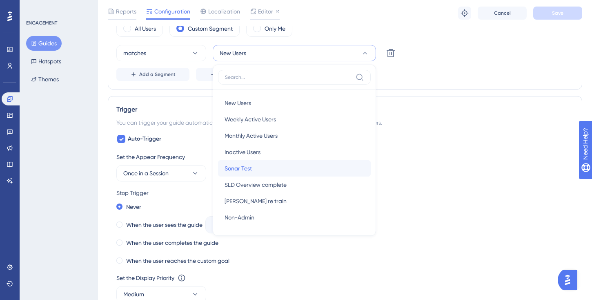
click at [282, 166] on div "Sonar Test Sonar Test" at bounding box center [295, 168] width 140 height 16
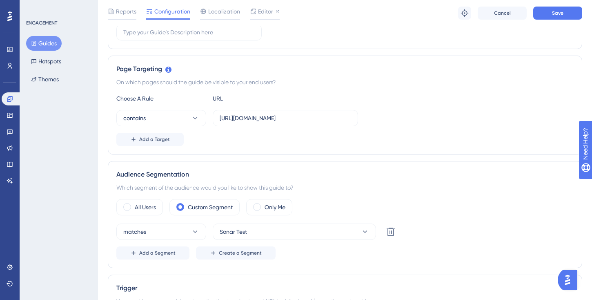
scroll to position [43, 0]
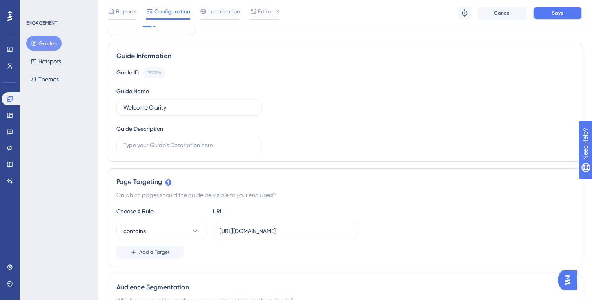
click at [553, 16] on span "Save" at bounding box center [557, 13] width 11 height 7
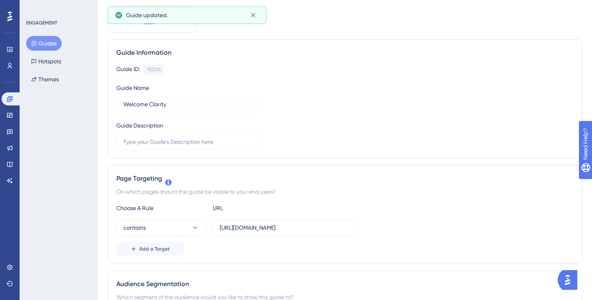
scroll to position [0, 0]
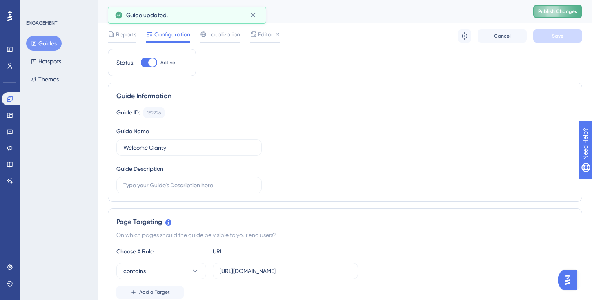
click at [549, 12] on span "Publish Changes" at bounding box center [557, 11] width 39 height 7
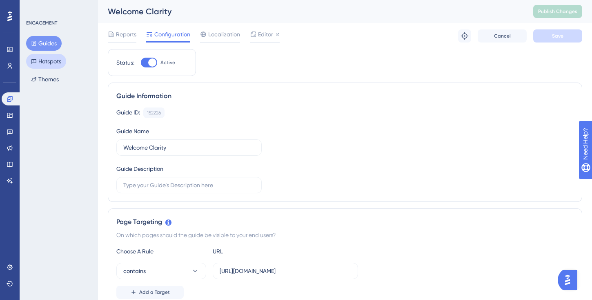
click at [54, 60] on button "Hotspots" at bounding box center [46, 61] width 40 height 15
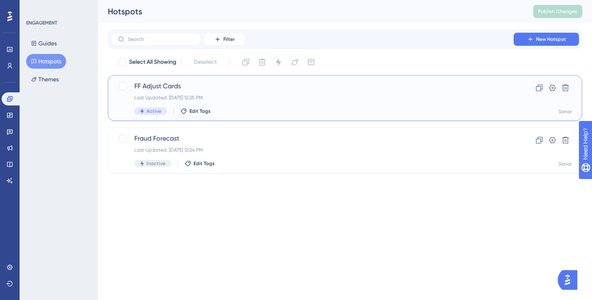
click at [232, 90] on span "FF Adjust Cards" at bounding box center [312, 86] width 356 height 10
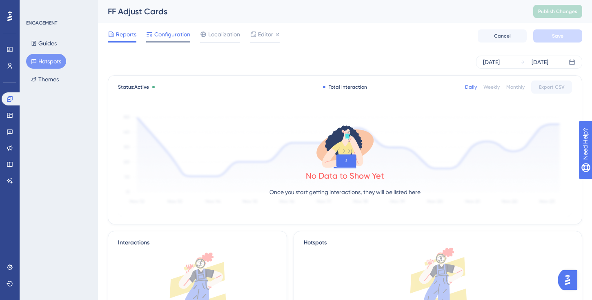
click at [174, 38] on span "Configuration" at bounding box center [172, 34] width 36 height 10
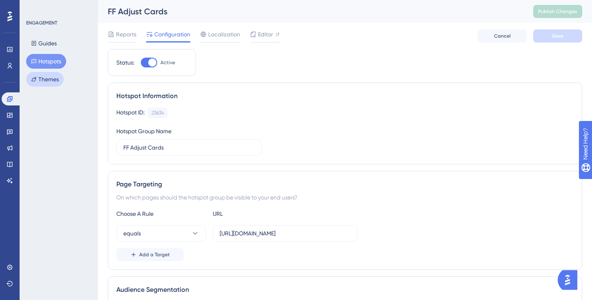
click at [43, 80] on button "Themes" at bounding box center [45, 79] width 38 height 15
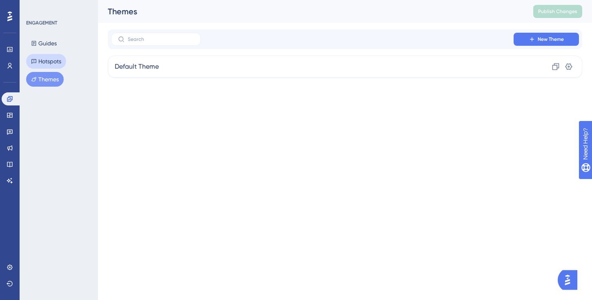
click at [49, 59] on button "Hotspots" at bounding box center [46, 61] width 40 height 15
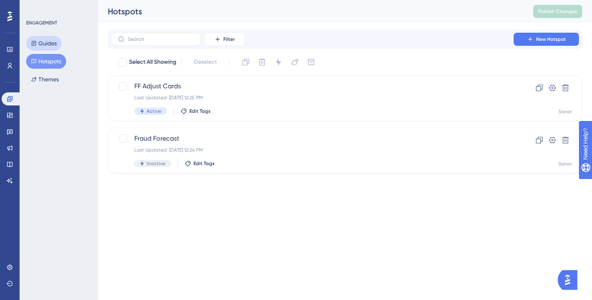
click at [54, 46] on button "Guides" at bounding box center [44, 43] width 36 height 15
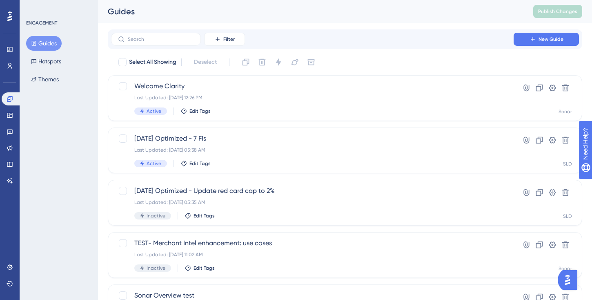
click at [8, 123] on div "Engagement Widgets Feedback Product Updates Knowledge Base AI Assistant" at bounding box center [10, 139] width 16 height 95
click at [11, 113] on icon at bounding box center [9, 115] width 5 height 5
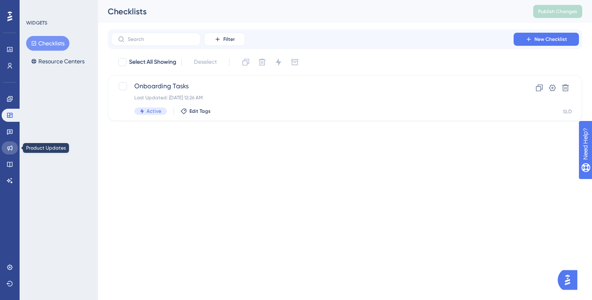
click at [11, 149] on icon at bounding box center [10, 148] width 7 height 7
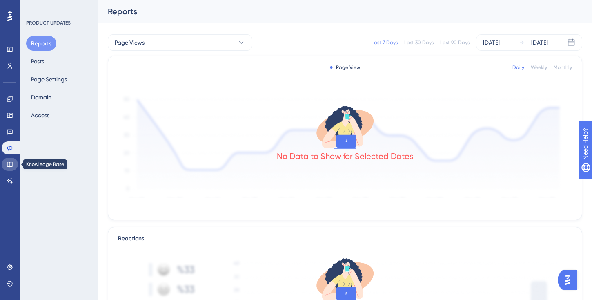
click at [11, 167] on icon at bounding box center [10, 164] width 7 height 7
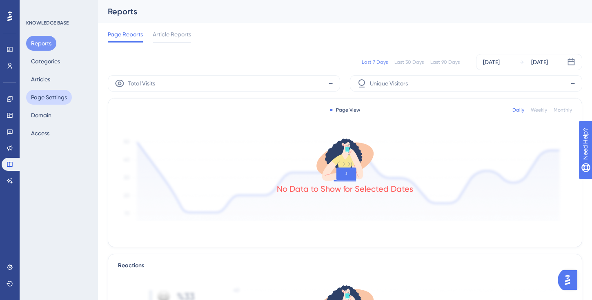
click at [54, 95] on button "Page Settings" at bounding box center [49, 97] width 46 height 15
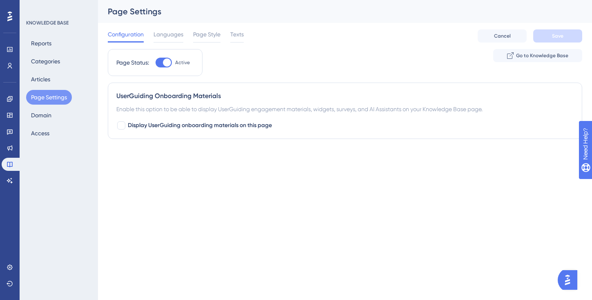
click at [162, 59] on div at bounding box center [164, 63] width 16 height 10
click at [156, 63] on input "Active" at bounding box center [155, 63] width 0 height 0
checkbox input "false"
click at [558, 40] on button "Save" at bounding box center [558, 35] width 49 height 13
click at [48, 116] on button "Domain" at bounding box center [41, 115] width 30 height 15
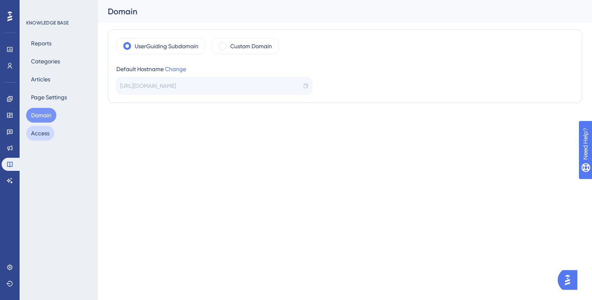
click at [45, 132] on button "Access" at bounding box center [40, 133] width 28 height 15
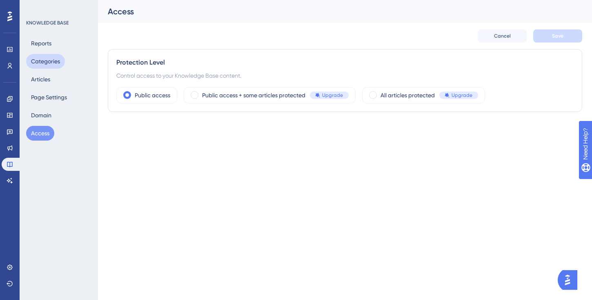
click at [56, 65] on button "Categories" at bounding box center [45, 61] width 39 height 15
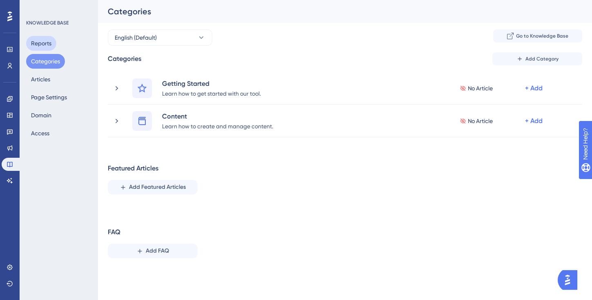
click at [46, 44] on button "Reports" at bounding box center [41, 43] width 30 height 15
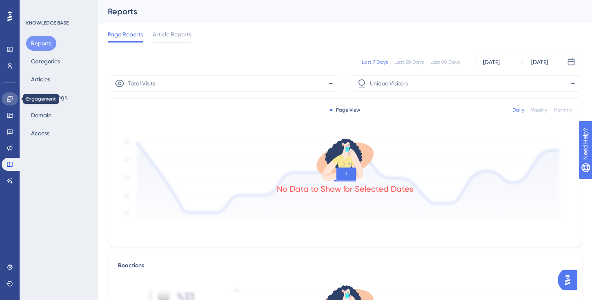
click at [11, 98] on icon at bounding box center [10, 99] width 7 height 7
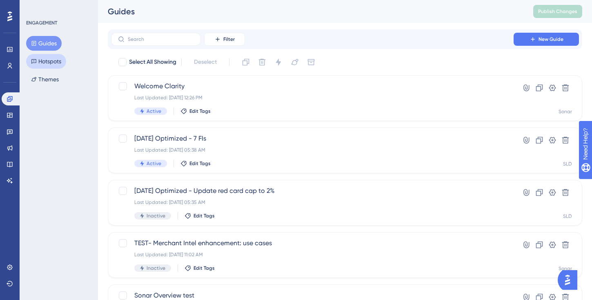
click at [52, 60] on button "Hotspots" at bounding box center [46, 61] width 40 height 15
